Goal: Task Accomplishment & Management: Manage account settings

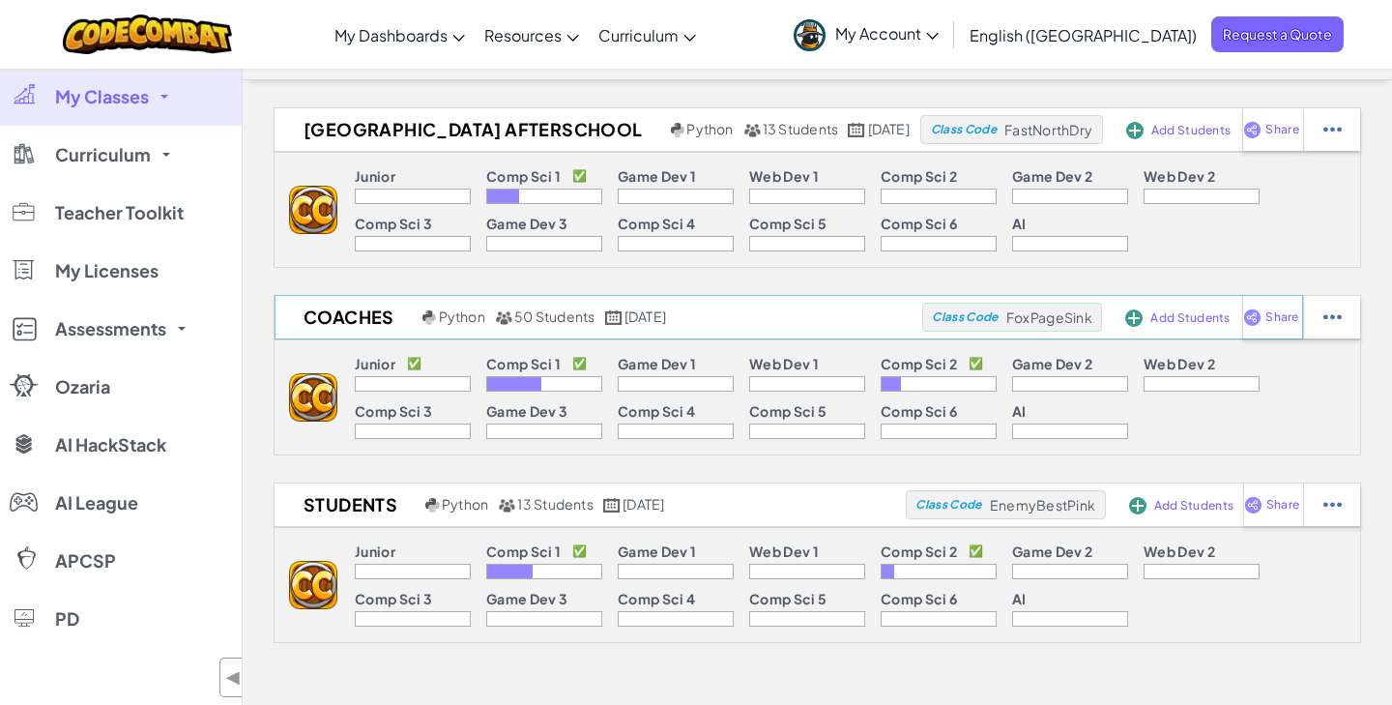
scroll to position [59, 0]
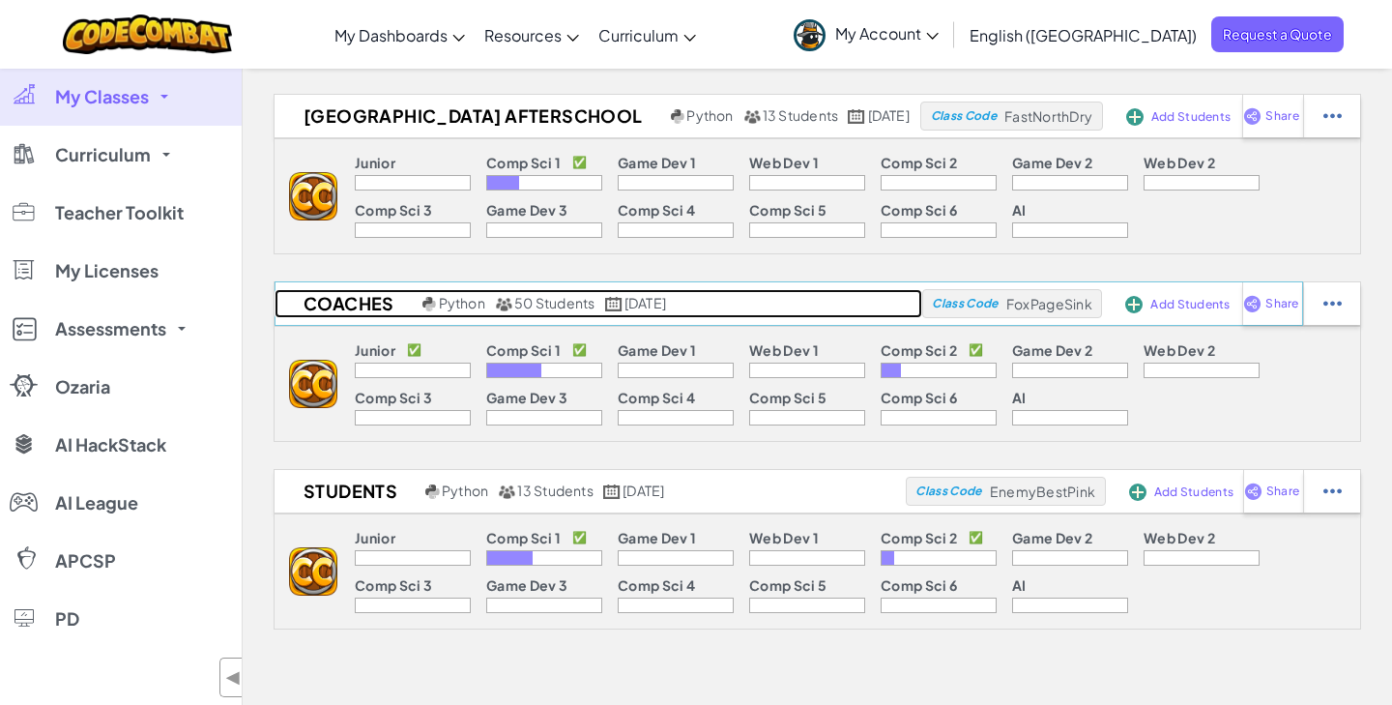
click at [376, 305] on h2 "Coaches" at bounding box center [346, 303] width 143 height 29
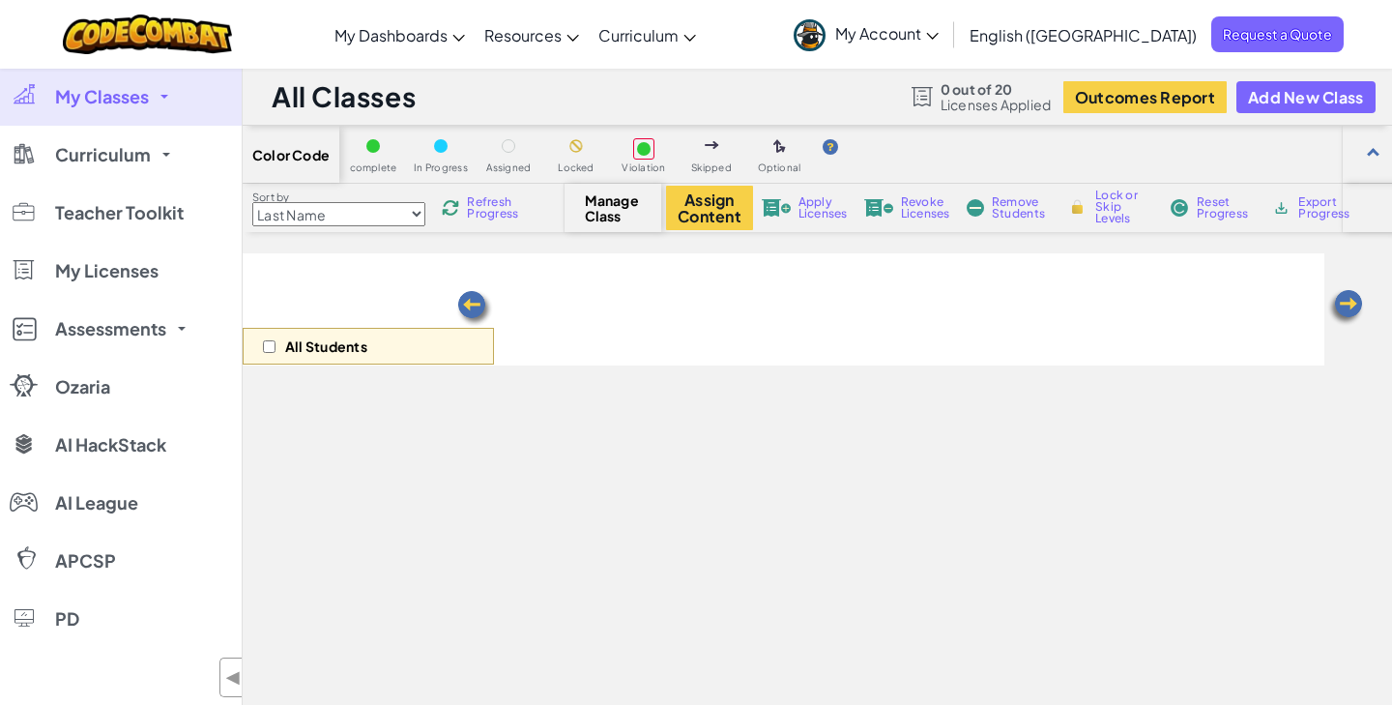
select select "560f1a9f22961295f9427742"
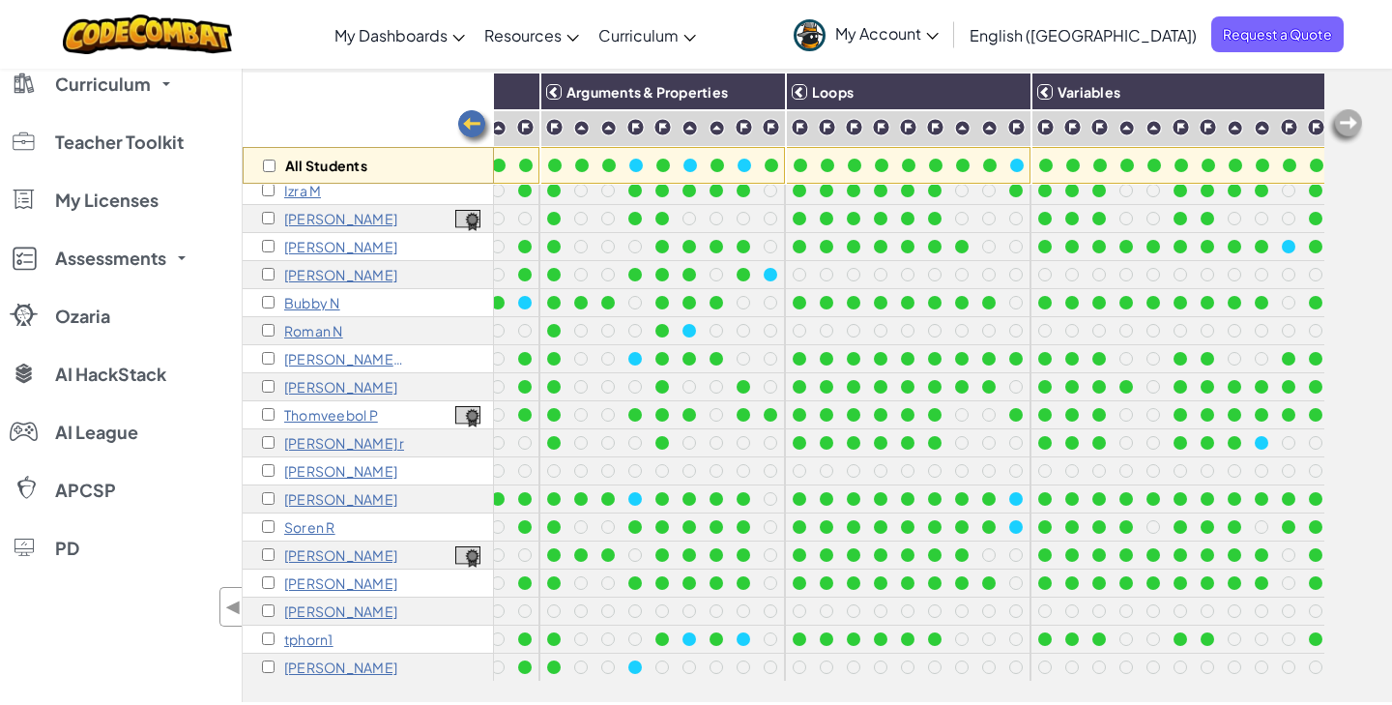
scroll to position [907, 0]
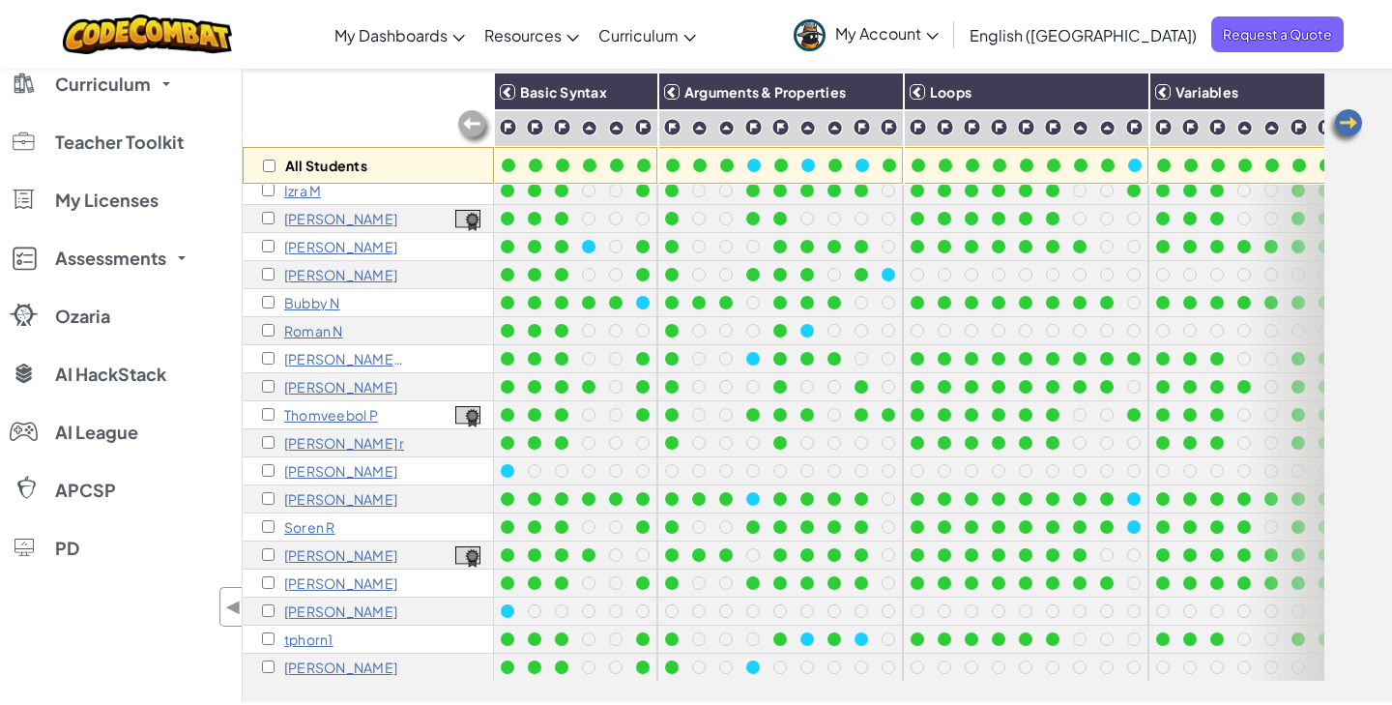
click at [292, 496] on p "[PERSON_NAME]" at bounding box center [340, 498] width 113 height 15
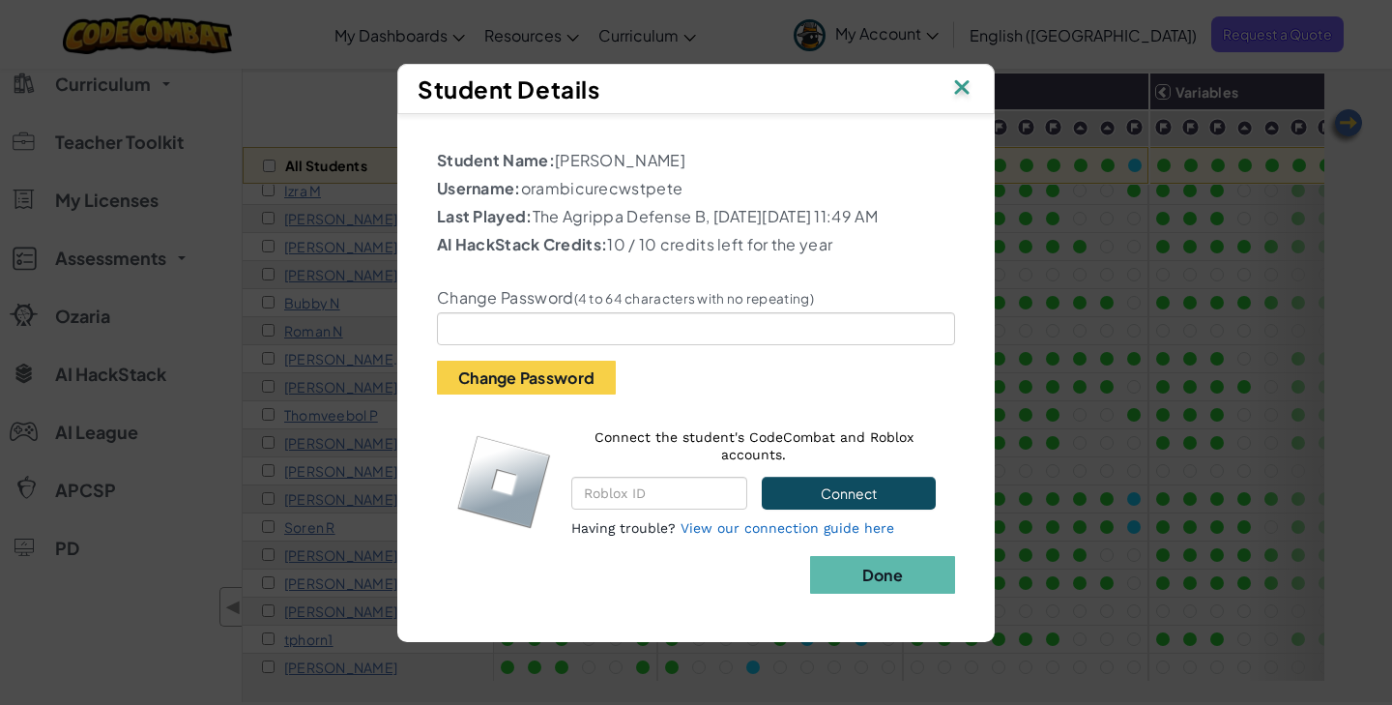
click at [1231, 373] on div "Student Details Student Name: [PERSON_NAME] Username: orambicurecwstpete Last P…" at bounding box center [696, 352] width 1392 height 705
click at [967, 74] on img at bounding box center [961, 88] width 25 height 29
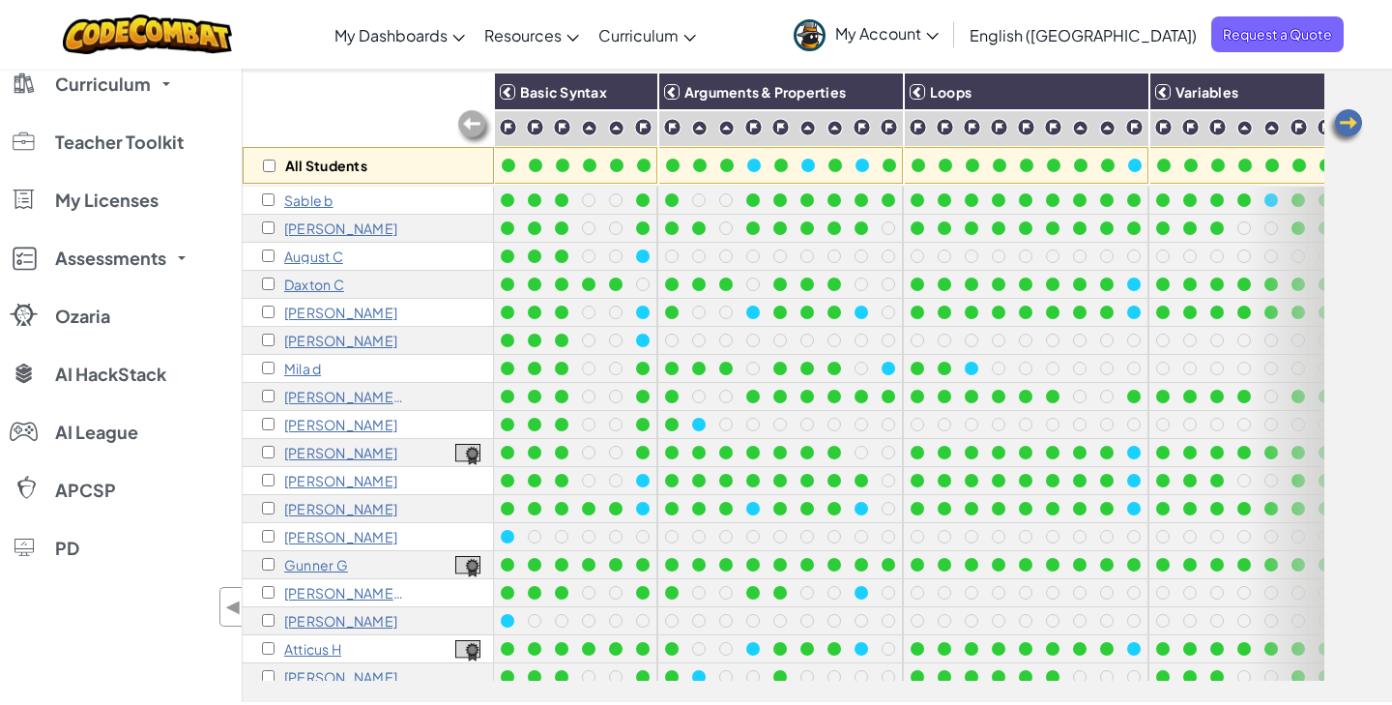
scroll to position [0, 0]
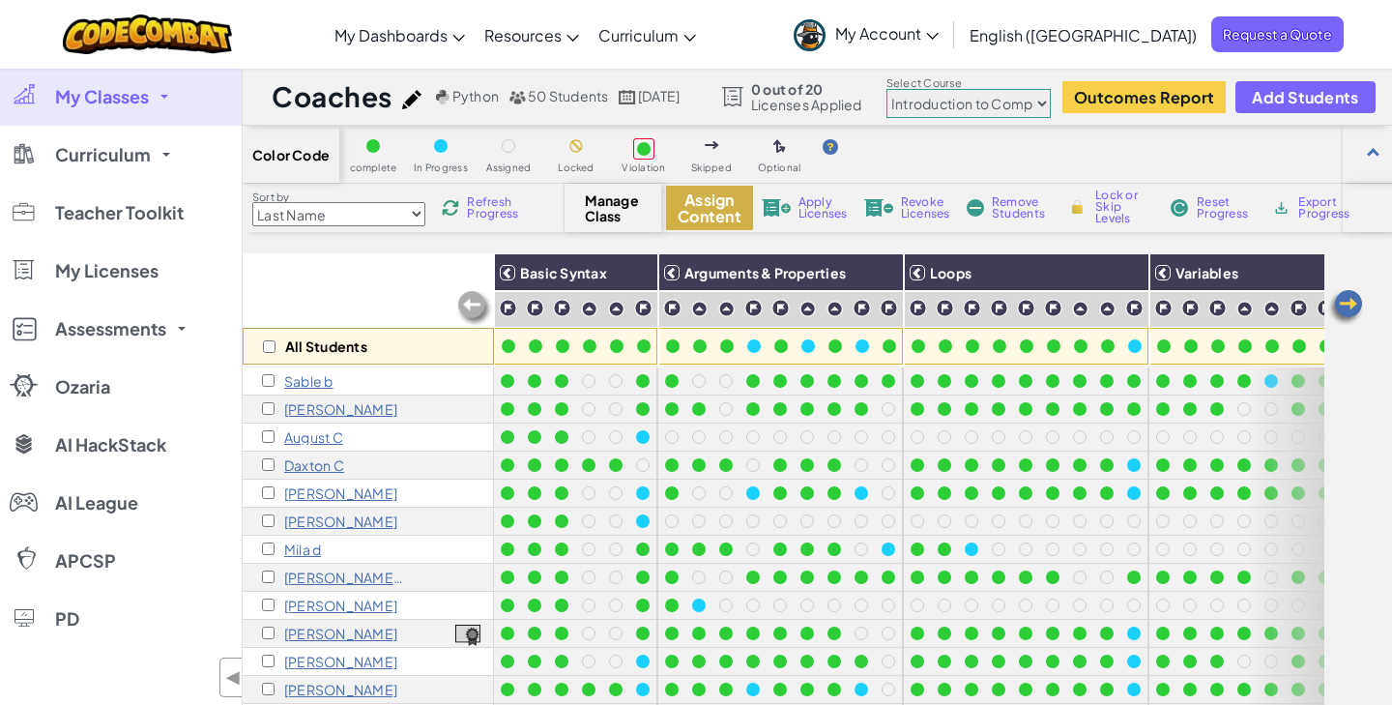
click at [729, 201] on button "Assign Content" at bounding box center [709, 208] width 87 height 44
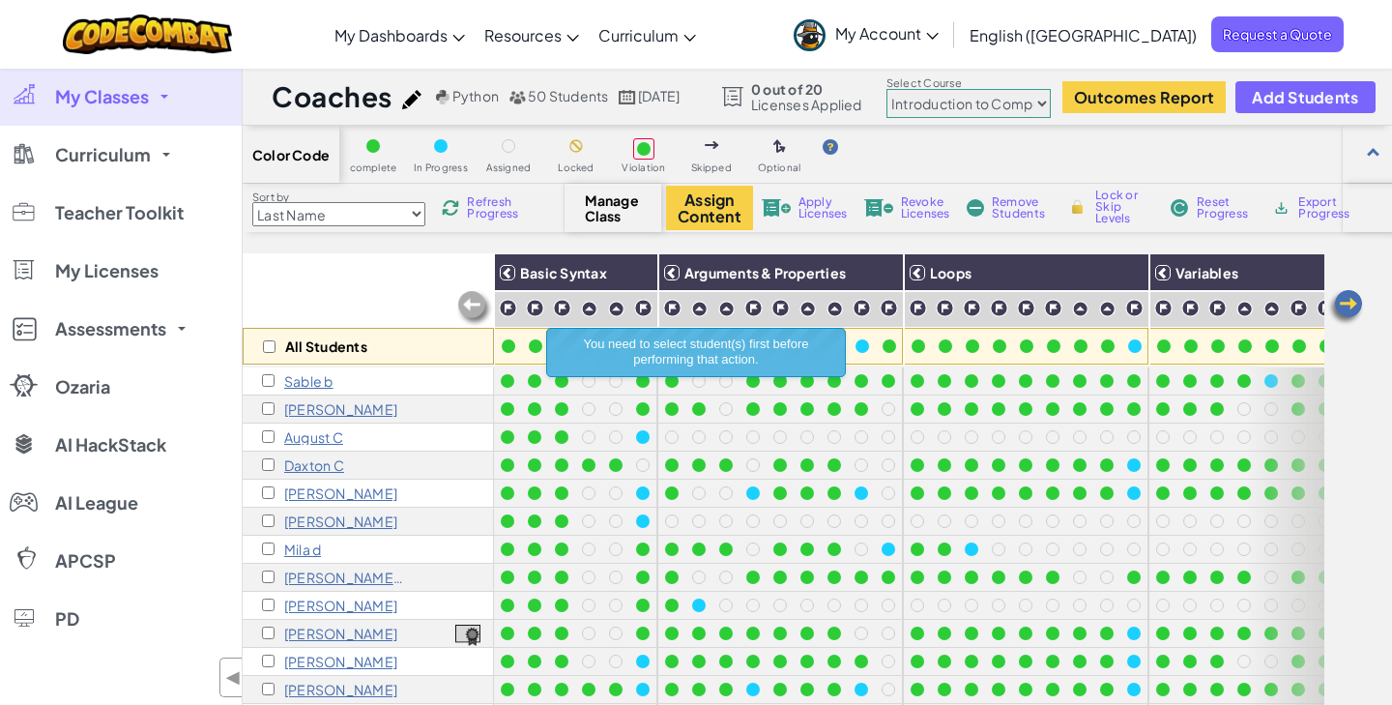
scroll to position [907, 0]
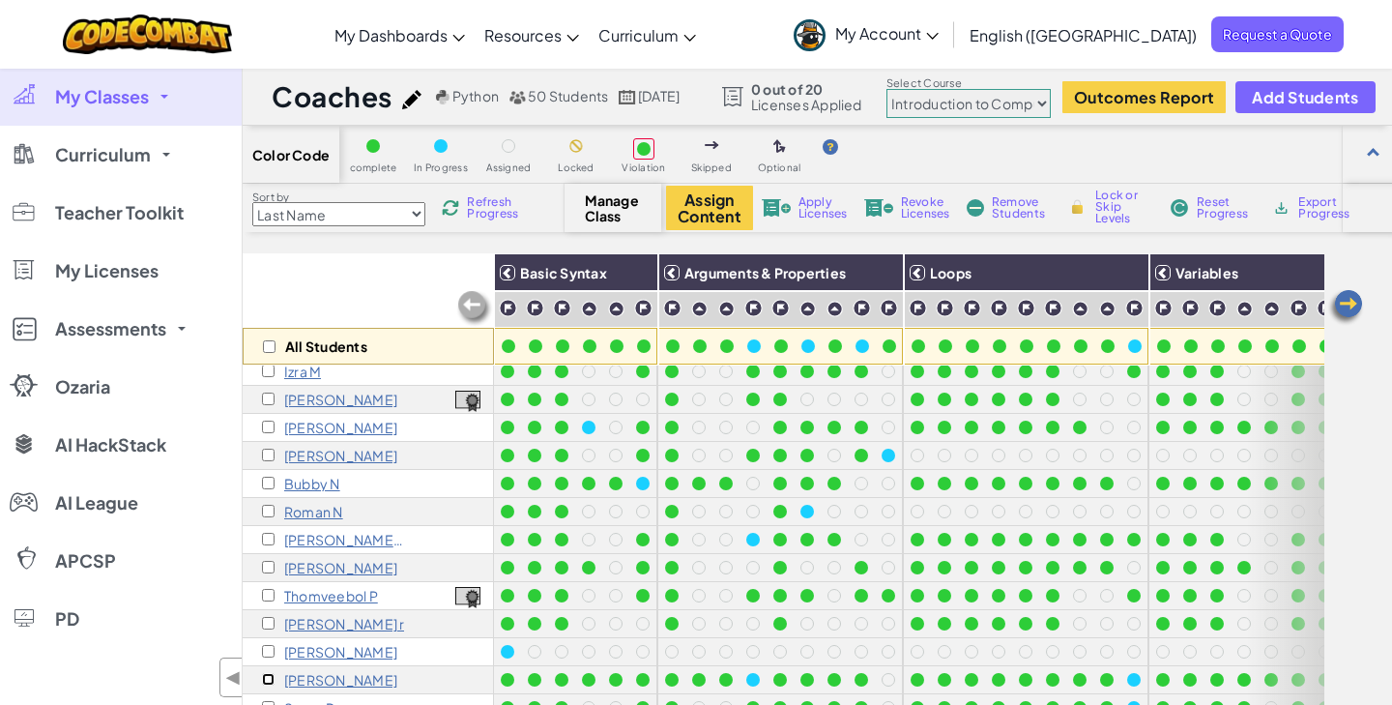
click at [270, 674] on input "checkbox" at bounding box center [268, 679] width 13 height 13
checkbox input "true"
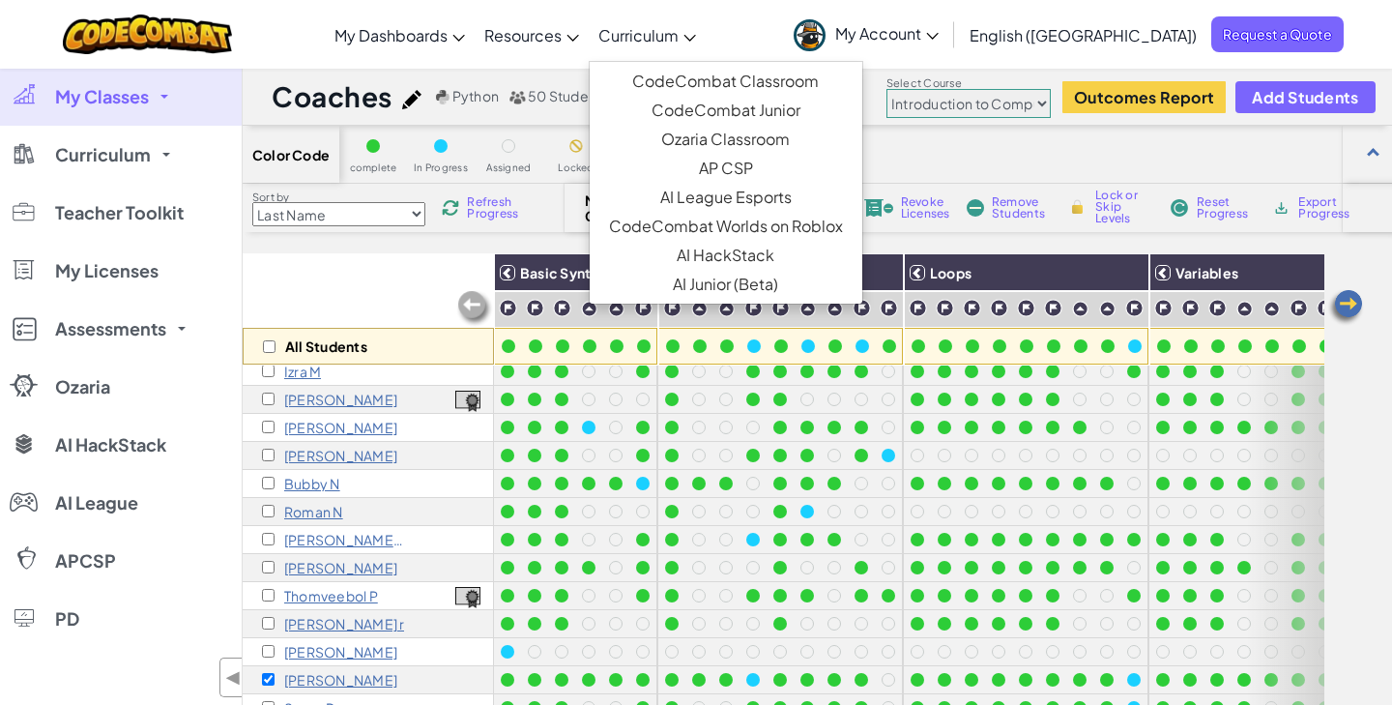
scroll to position [102, 0]
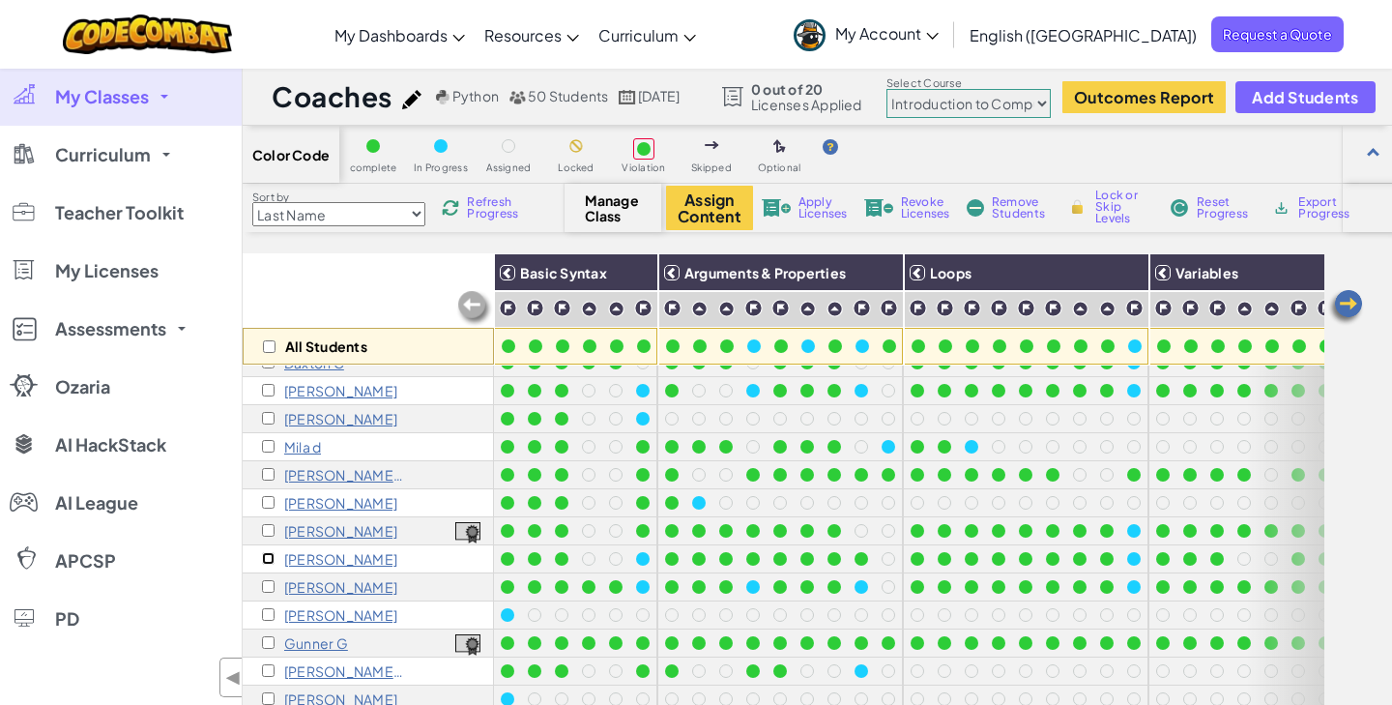
click at [263, 560] on input "checkbox" at bounding box center [268, 558] width 13 height 13
checkbox input "true"
click at [710, 199] on button "Assign Content" at bounding box center [709, 208] width 87 height 44
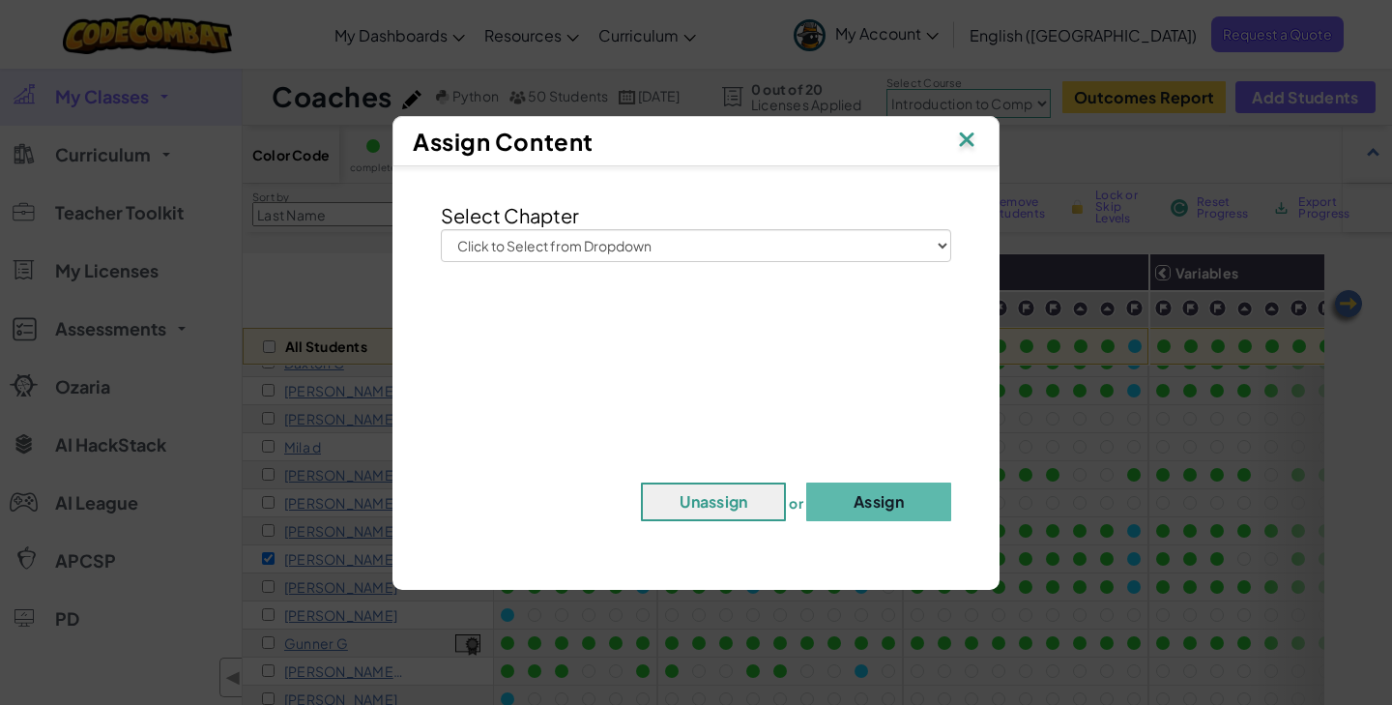
click at [710, 220] on div "Select Chapter Click to Select from Dropdown Junior Introduction to Computer Sc…" at bounding box center [695, 231] width 539 height 61
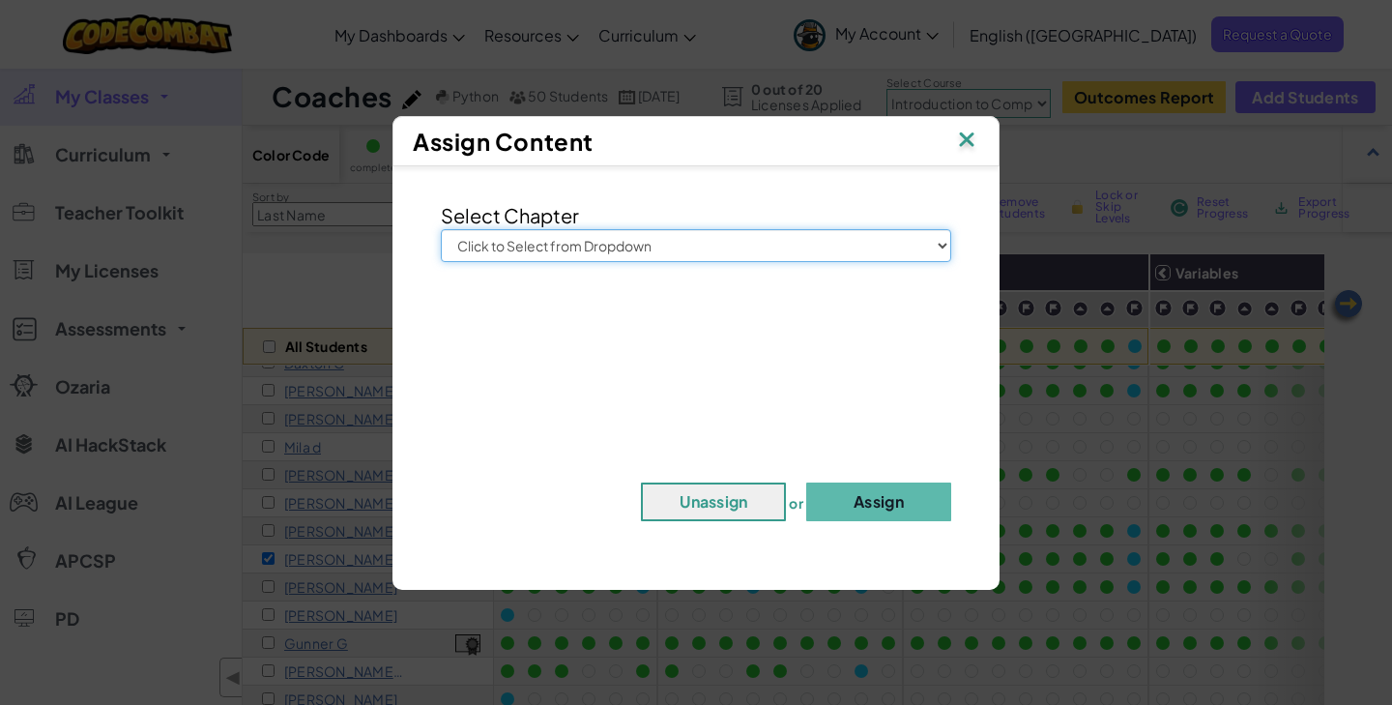
click at [712, 248] on select "Click to Select from Dropdown Junior Introduction to Computer Science Game Deve…" at bounding box center [696, 245] width 510 height 33
select select "Computer Science 2"
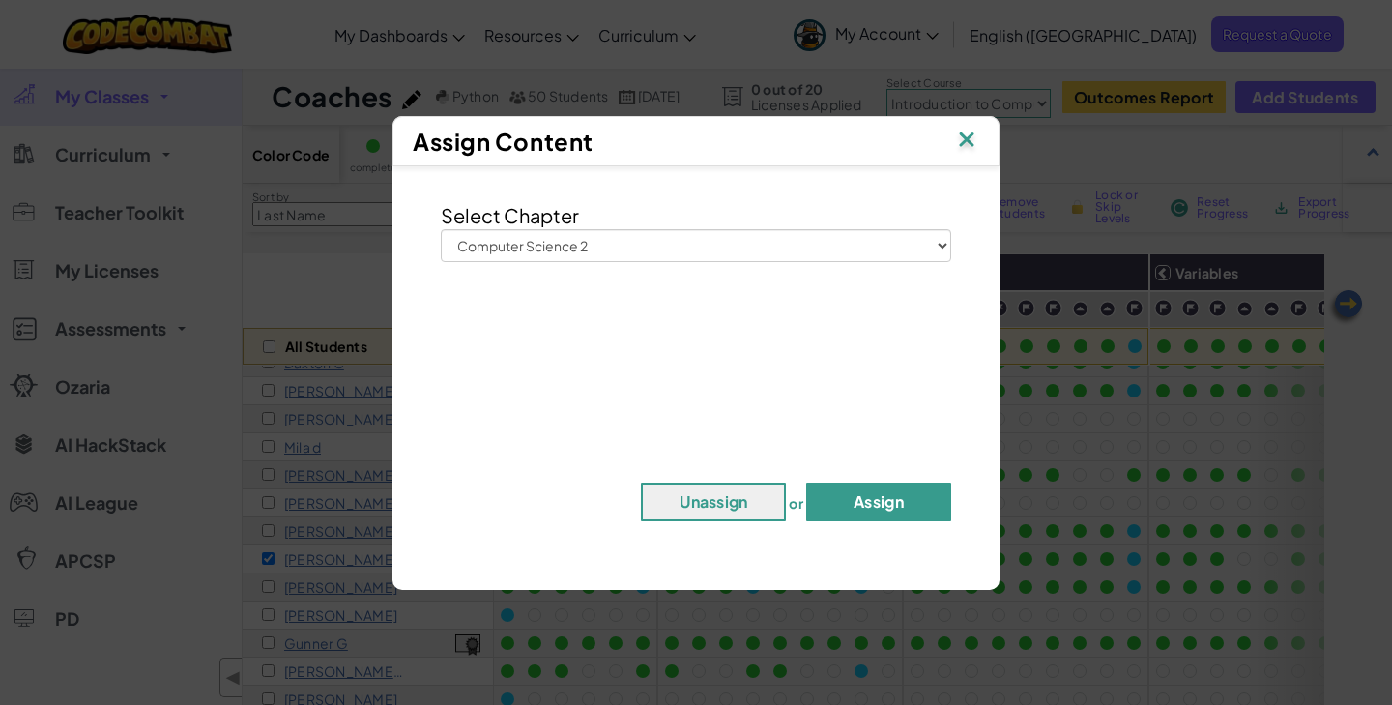
click at [900, 514] on button "Assign" at bounding box center [878, 501] width 145 height 39
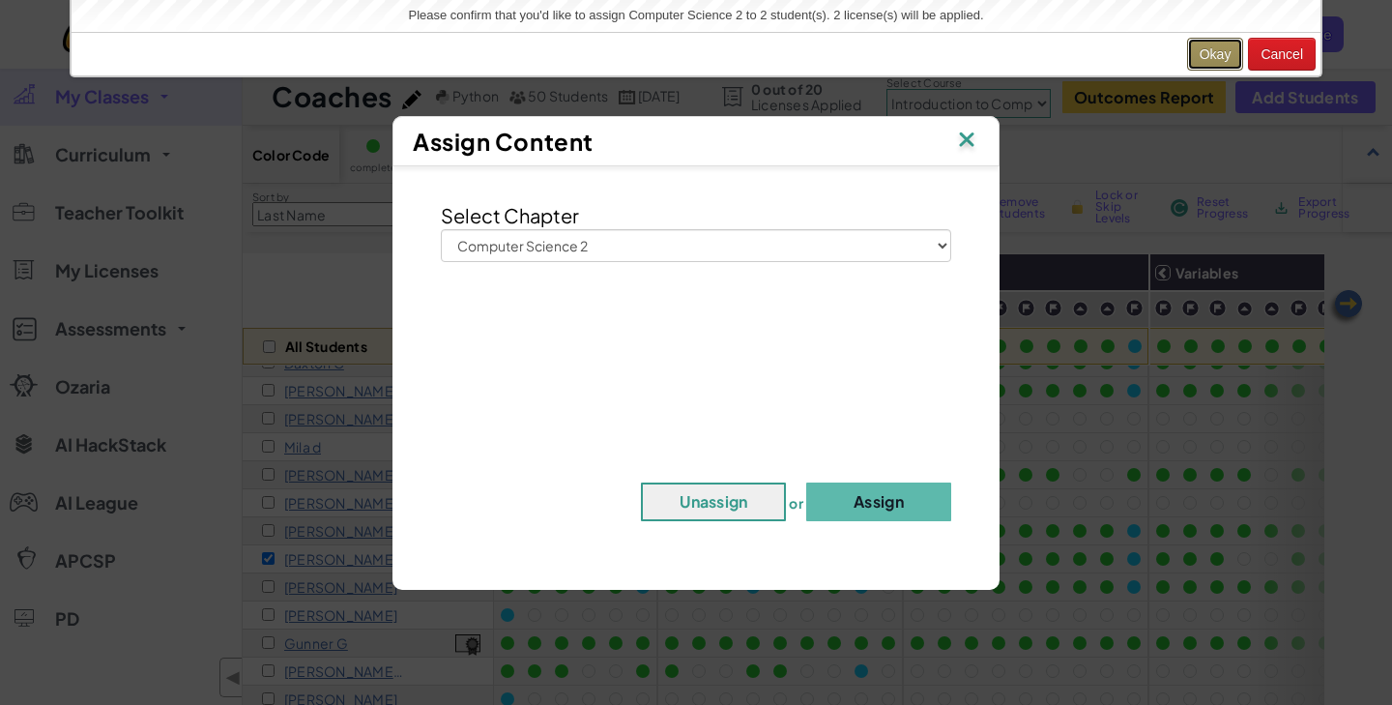
click at [1227, 57] on button "Okay" at bounding box center [1215, 54] width 57 height 33
